Goal: Transaction & Acquisition: Purchase product/service

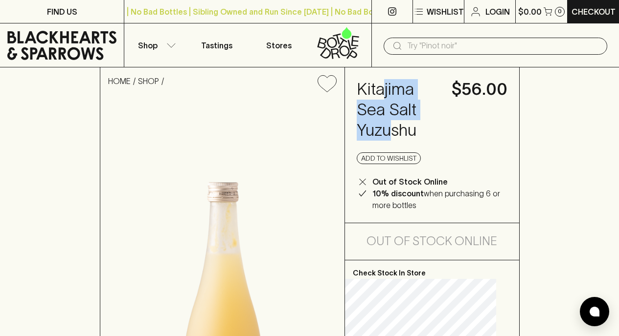
drag, startPoint x: 391, startPoint y: 87, endPoint x: 400, endPoint y: 132, distance: 45.8
click at [400, 132] on h4 "Kitajima Sea Salt Yuzushu" at bounding box center [398, 110] width 83 height 62
click at [407, 123] on h4 "Kitajima Sea Salt Yuzushu" at bounding box center [398, 110] width 83 height 62
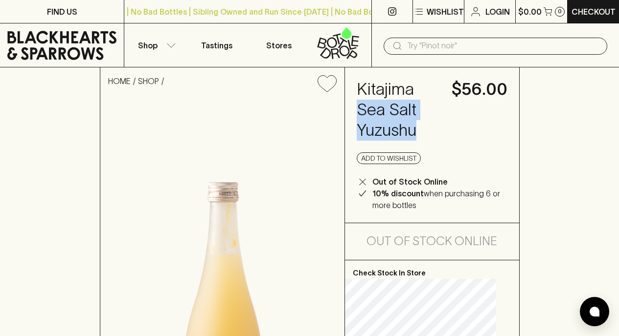
drag, startPoint x: 371, startPoint y: 108, endPoint x: 428, endPoint y: 132, distance: 61.6
click at [428, 132] on h4 "Kitajima Sea Salt Yuzushu" at bounding box center [398, 110] width 83 height 62
drag, startPoint x: 389, startPoint y: 107, endPoint x: 395, endPoint y: 126, distance: 20.0
click at [395, 126] on h4 "Kitajima Sea Salt Yuzushu" at bounding box center [398, 110] width 83 height 62
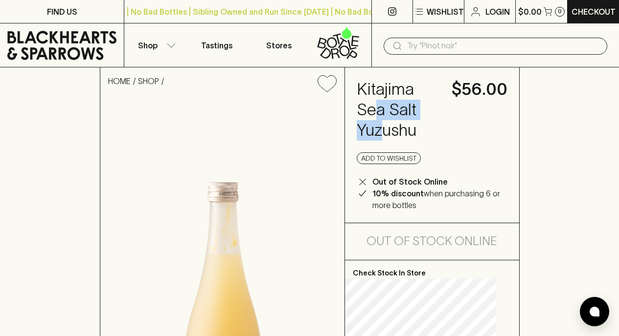
click at [395, 126] on h4 "Kitajima Sea Salt Yuzushu" at bounding box center [398, 110] width 83 height 62
drag, startPoint x: 387, startPoint y: 109, endPoint x: 413, endPoint y: 131, distance: 34.3
click at [413, 131] on h4 "Kitajima Sea Salt Yuzushu" at bounding box center [398, 110] width 83 height 62
drag, startPoint x: 391, startPoint y: 104, endPoint x: 410, endPoint y: 132, distance: 33.8
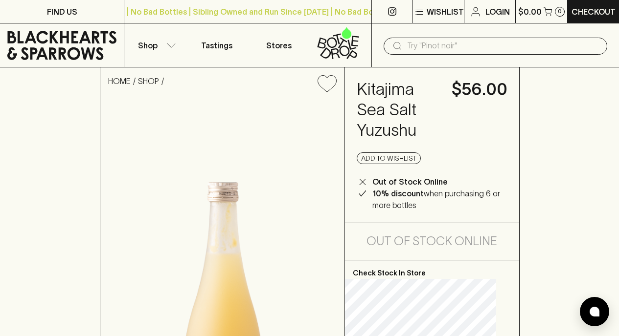
click at [410, 132] on h4 "Kitajima Sea Salt Yuzushu" at bounding box center [398, 110] width 83 height 62
drag, startPoint x: 396, startPoint y: 110, endPoint x: 412, endPoint y: 128, distance: 23.9
click at [412, 128] on h4 "Kitajima Sea Salt Yuzushu" at bounding box center [398, 110] width 83 height 62
click at [412, 129] on h4 "Kitajima Sea Salt Yuzushu" at bounding box center [398, 110] width 83 height 62
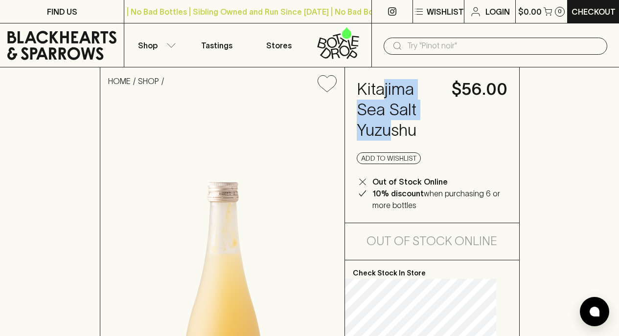
drag, startPoint x: 393, startPoint y: 90, endPoint x: 403, endPoint y: 129, distance: 40.2
click at [403, 129] on h4 "Kitajima Sea Salt Yuzushu" at bounding box center [398, 110] width 83 height 62
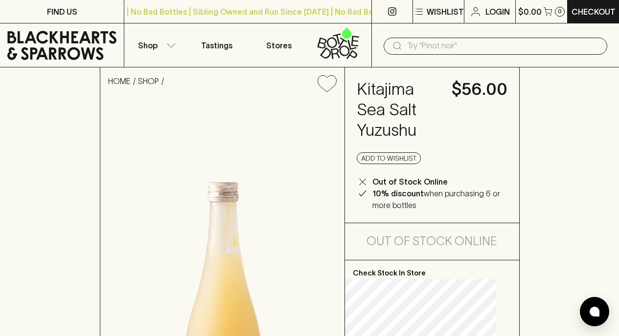
click at [403, 129] on h4 "Kitajima Sea Salt Yuzushu" at bounding box center [398, 110] width 83 height 62
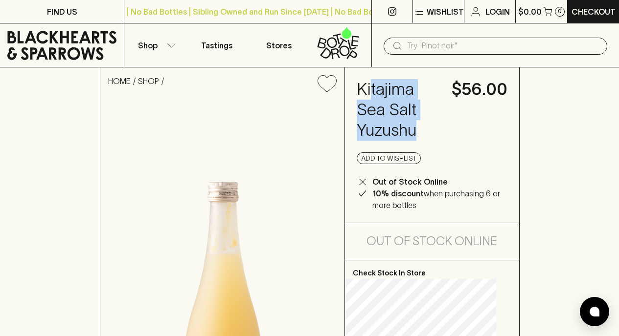
drag, startPoint x: 382, startPoint y: 91, endPoint x: 429, endPoint y: 133, distance: 62.7
click at [429, 133] on div "Kitajima Sea Salt Yuzushu $56.00 Add to wishlist Out of Stock Online 10% discou…" at bounding box center [432, 145] width 174 height 156
drag, startPoint x: 429, startPoint y: 130, endPoint x: 374, endPoint y: 90, distance: 68.4
click at [374, 90] on div "Kitajima Sea Salt Yuzushu $56.00 Add to wishlist Out of Stock Online 10% discou…" at bounding box center [432, 145] width 174 height 156
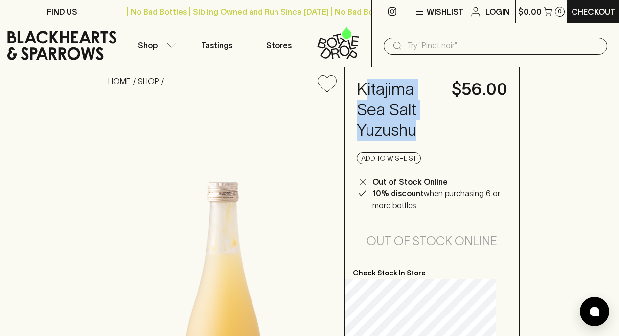
click at [374, 90] on h4 "Kitajima Sea Salt Yuzushu" at bounding box center [398, 110] width 83 height 62
drag, startPoint x: 370, startPoint y: 89, endPoint x: 431, endPoint y: 125, distance: 70.6
click at [431, 125] on div "Kitajima Sea Salt Yuzushu $56.00 Add to wishlist Out of Stock Online 10% discou…" at bounding box center [432, 145] width 174 height 156
drag, startPoint x: 430, startPoint y: 131, endPoint x: 370, endPoint y: 89, distance: 73.7
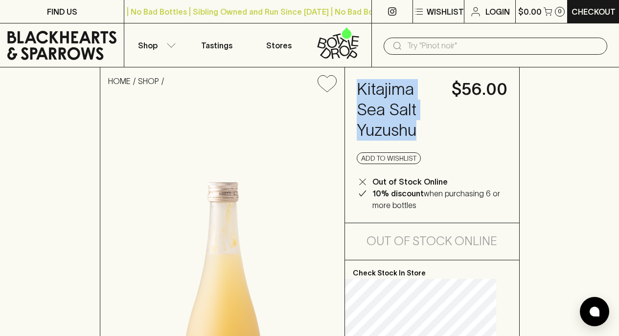
click at [370, 89] on div "Kitajima Sea Salt Yuzushu $56.00 Add to wishlist Out of Stock Online 10% discou…" at bounding box center [432, 145] width 174 height 156
click at [370, 89] on h4 "Kitajima Sea Salt Yuzushu" at bounding box center [398, 110] width 83 height 62
drag, startPoint x: 381, startPoint y: 89, endPoint x: 427, endPoint y: 131, distance: 62.6
click at [427, 131] on h4 "Kitajima Sea Salt Yuzushu" at bounding box center [398, 110] width 83 height 62
